Goal: Transaction & Acquisition: Purchase product/service

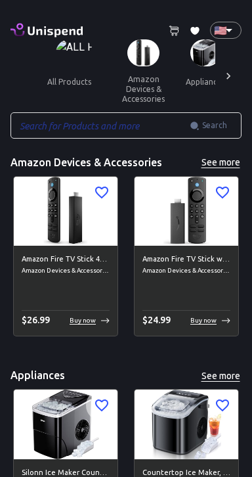
click at [53, 218] on img at bounding box center [66, 211] width 104 height 69
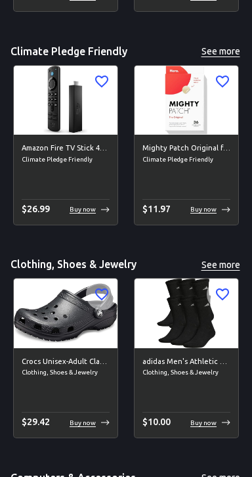
scroll to position [1820, 0]
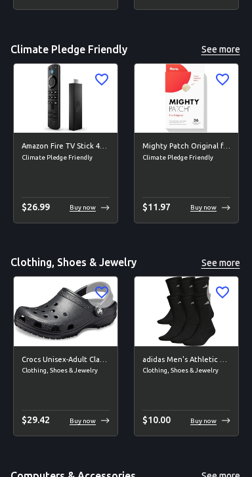
click at [41, 106] on img at bounding box center [66, 98] width 104 height 69
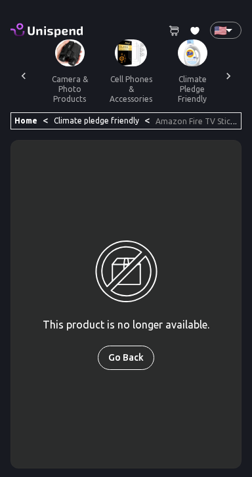
click at [26, 27] on icon at bounding box center [47, 30] width 72 height 18
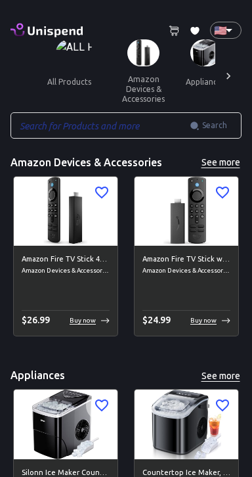
click at [69, 79] on button "all products" at bounding box center [69, 82] width 65 height 32
click at [141, 68] on button "amazon devices & accessories" at bounding box center [144, 88] width 64 height 45
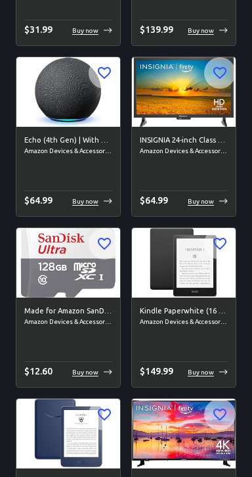
scroll to position [2525, 0]
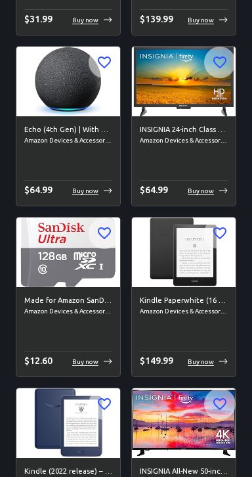
click at [44, 92] on img at bounding box center [68, 81] width 104 height 69
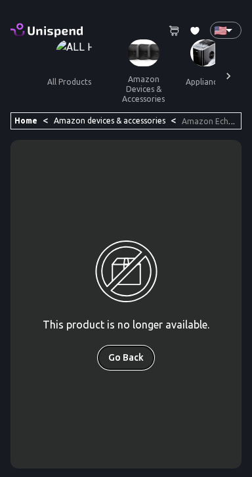
click at [133, 368] on button "Go Back" at bounding box center [126, 358] width 57 height 24
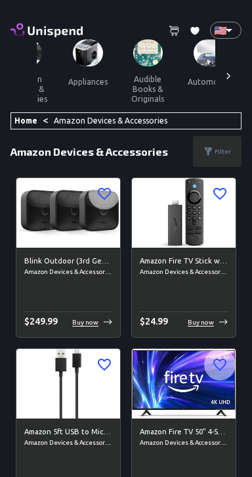
scroll to position [0, 122]
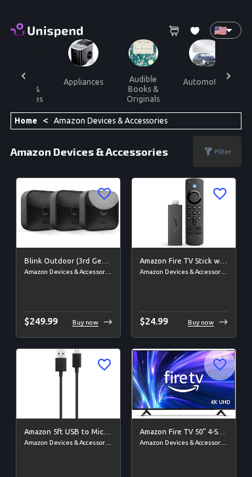
click at [83, 59] on img at bounding box center [83, 52] width 30 height 27
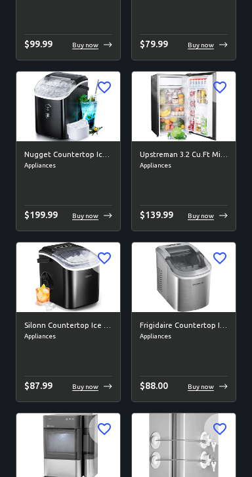
scroll to position [451, 0]
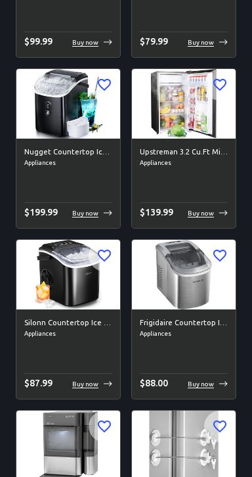
click at [162, 111] on img at bounding box center [184, 103] width 104 height 69
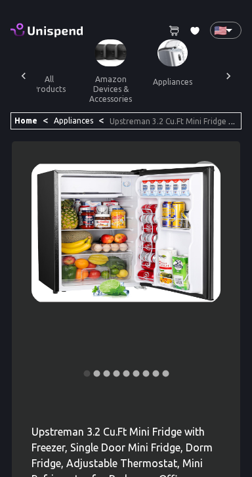
scroll to position [0, 17]
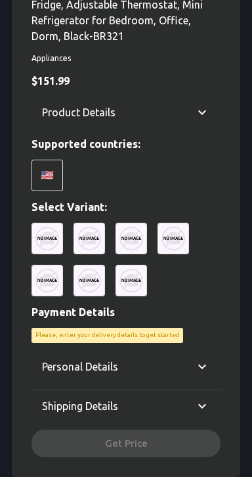
click at [43, 238] on img at bounding box center [48, 239] width 32 height 32
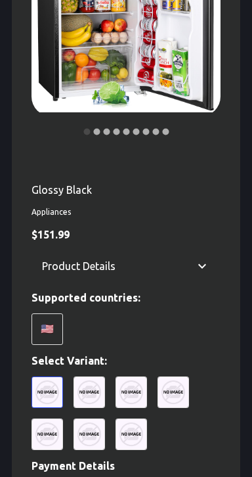
scroll to position [242, 0]
click at [93, 391] on img at bounding box center [90, 393] width 32 height 32
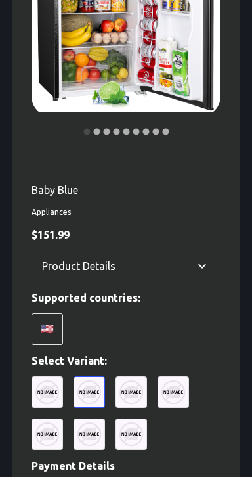
click at [116, 401] on img at bounding box center [132, 393] width 32 height 32
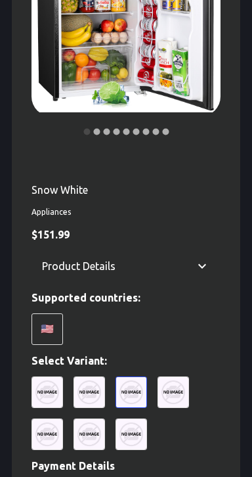
click at [143, 391] on img at bounding box center [132, 393] width 32 height 32
click at [174, 388] on img at bounding box center [174, 393] width 32 height 32
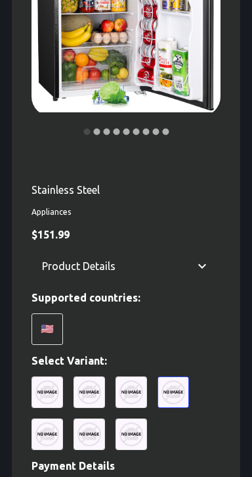
click at [131, 427] on img at bounding box center [132, 435] width 32 height 32
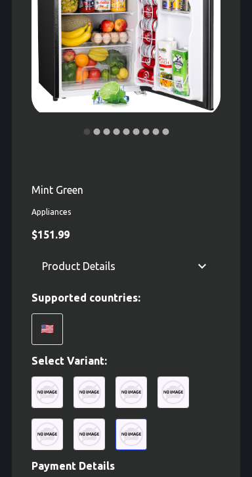
click at [181, 384] on img at bounding box center [174, 393] width 32 height 32
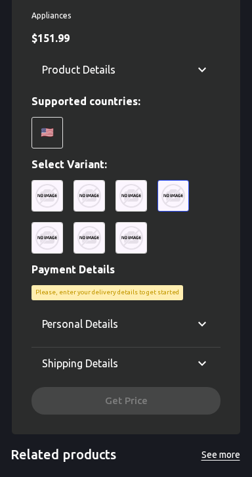
scroll to position [446, 0]
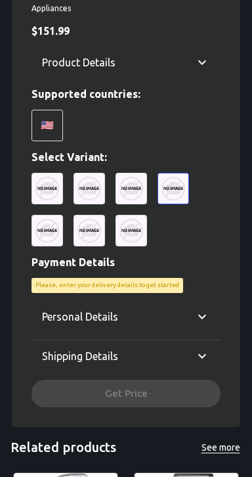
click at [146, 394] on div "Personal Details Email Email Phone ​ Phone Fullname Fullname Shipping Details C…" at bounding box center [126, 354] width 189 height 107
click at [52, 121] on div "🇺🇸" at bounding box center [48, 126] width 32 height 32
click at [43, 129] on div "🇺🇸" at bounding box center [48, 126] width 32 height 32
click at [41, 120] on div "🇺🇸" at bounding box center [48, 126] width 32 height 32
click at [41, 116] on div "🇺🇸" at bounding box center [48, 126] width 32 height 32
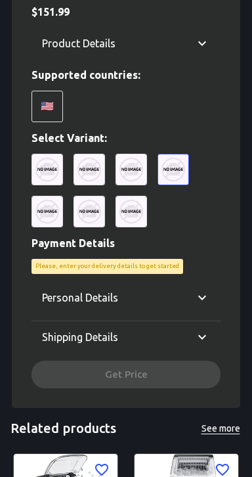
scroll to position [477, 0]
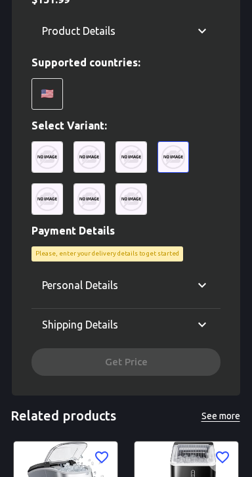
click at [202, 287] on icon at bounding box center [203, 285] width 16 height 16
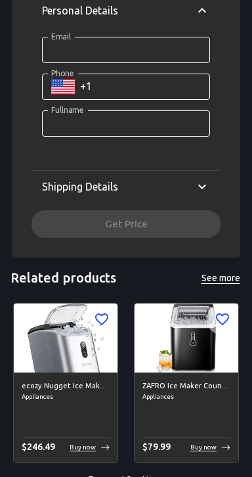
click at [197, 183] on icon at bounding box center [203, 187] width 16 height 16
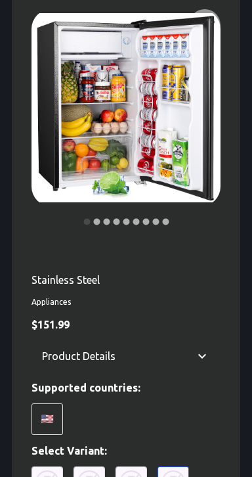
scroll to position [0, 0]
